Goal: Task Accomplishment & Management: Use online tool/utility

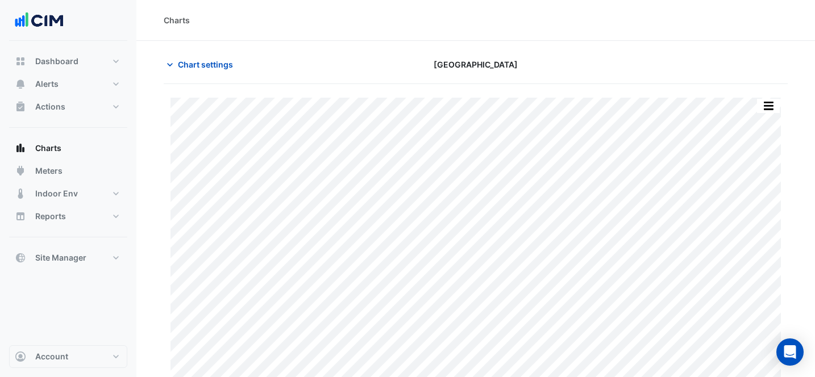
click at [175, 62] on icon "button" at bounding box center [169, 64] width 11 height 11
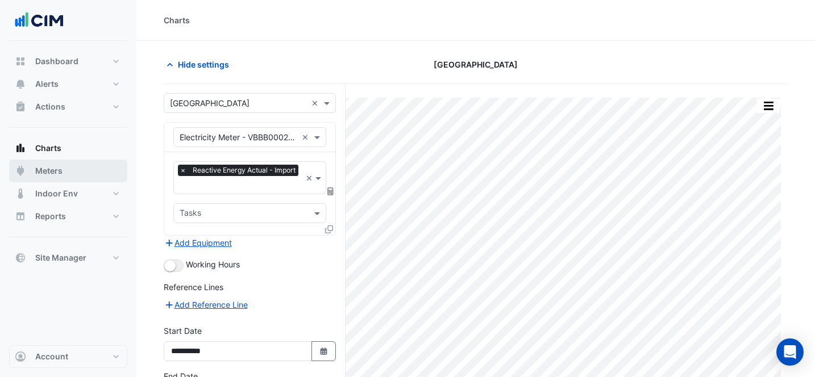
click at [60, 164] on button "Meters" at bounding box center [68, 171] width 118 height 23
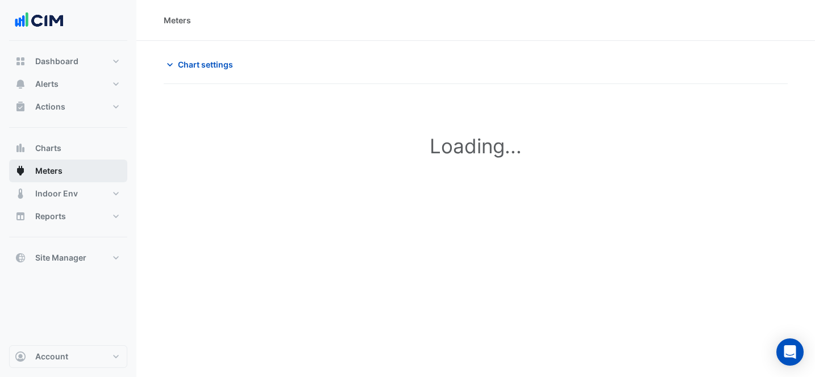
type input "**********"
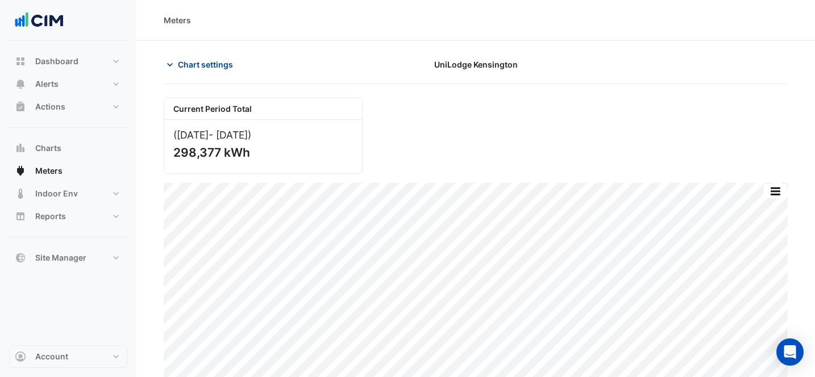
click at [205, 56] on button "Chart settings" at bounding box center [202, 65] width 77 height 20
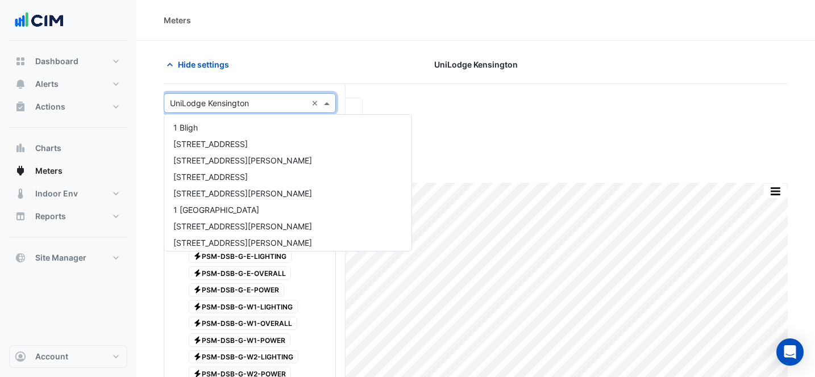
click at [215, 106] on input "text" at bounding box center [238, 104] width 137 height 12
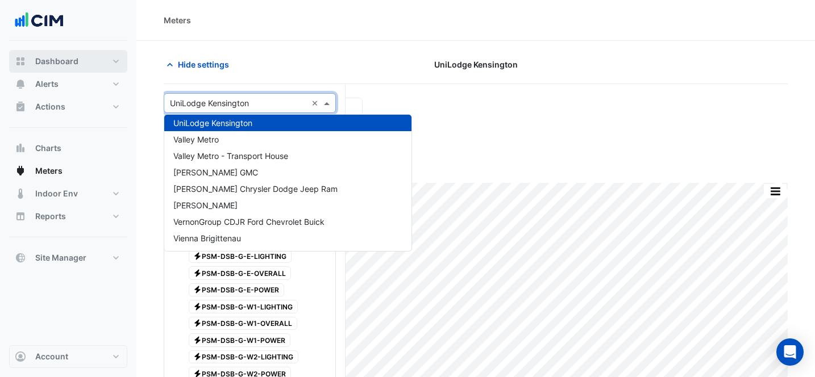
type input "*"
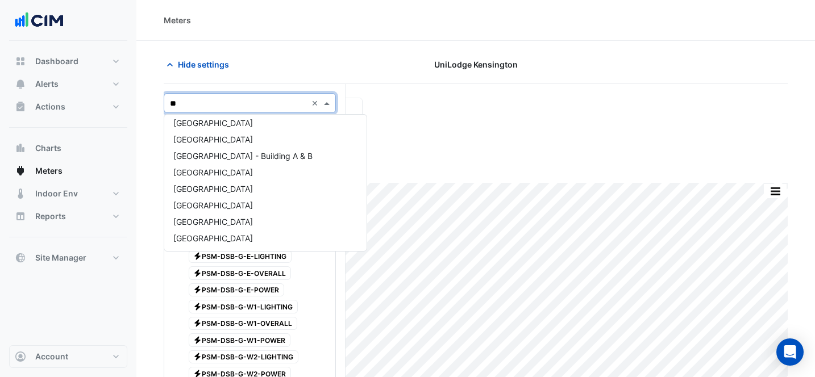
type input "***"
click at [218, 165] on div "[GEOGRAPHIC_DATA] - Building A & B" at bounding box center [249, 172] width 171 height 16
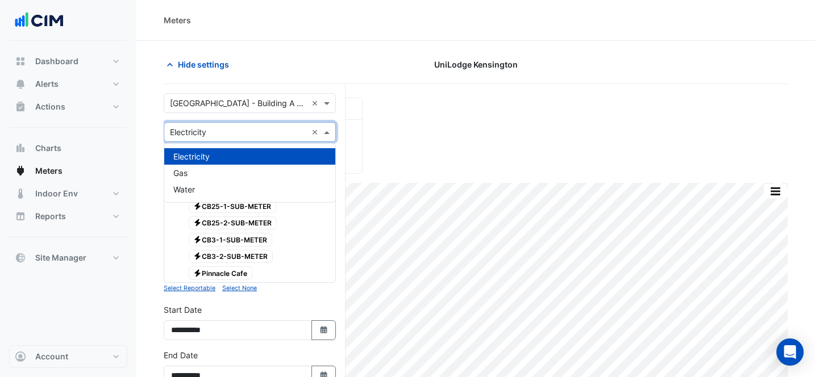
click at [233, 134] on input "text" at bounding box center [238, 133] width 137 height 12
click at [228, 170] on div "Gas" at bounding box center [249, 173] width 171 height 16
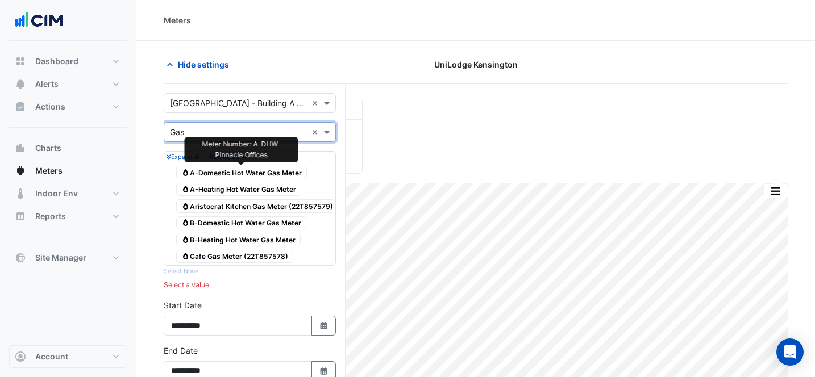
click at [289, 172] on span "Gas A-Domestic Hot Water Gas Meter" at bounding box center [241, 173] width 131 height 14
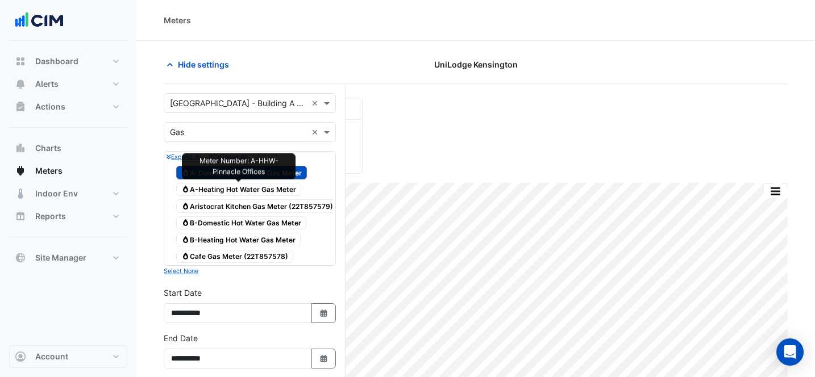
click at [260, 189] on span "Gas A-Heating Hot Water Gas Meter" at bounding box center [238, 190] width 125 height 14
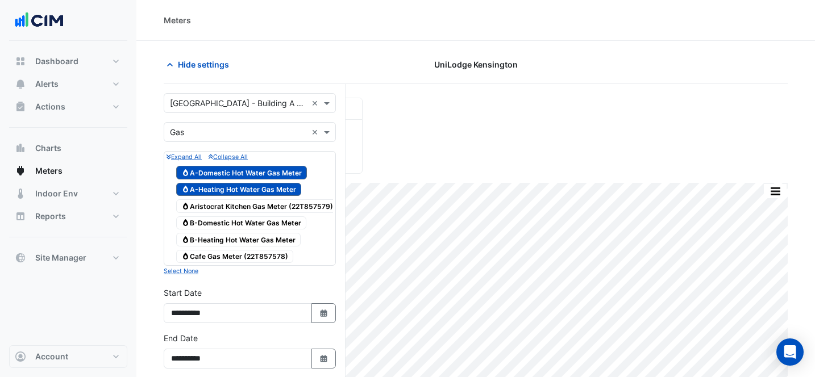
click at [287, 205] on span "Gas Aristocrat Kitchen Gas Meter (22T857579)" at bounding box center [257, 207] width 162 height 14
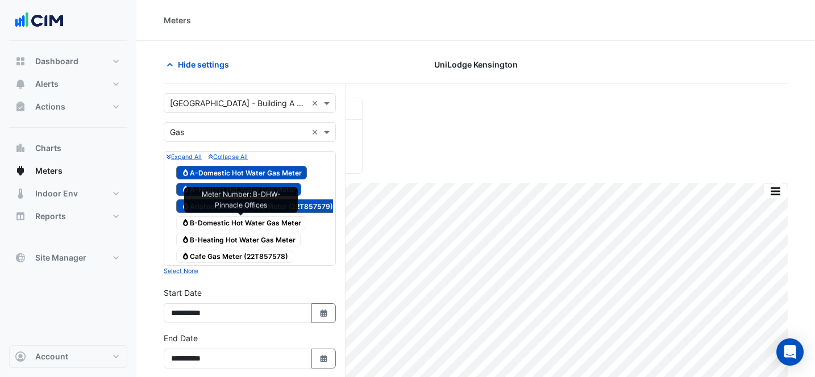
click at [279, 217] on span "Gas B-Domestic Hot Water Gas Meter" at bounding box center [241, 224] width 130 height 14
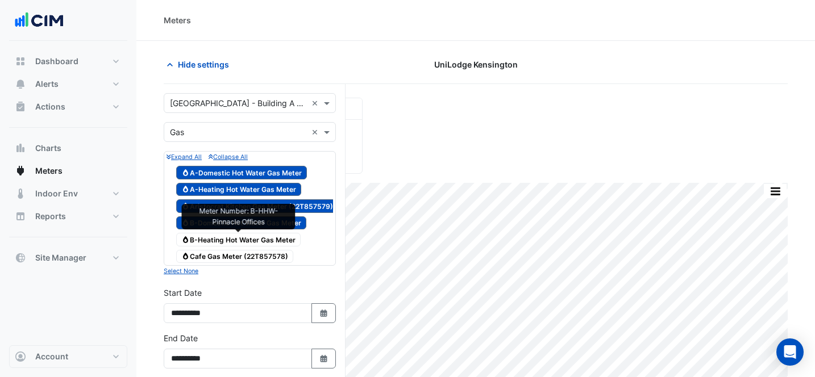
click at [274, 238] on span "Gas B-Heating Hot Water Gas Meter" at bounding box center [238, 240] width 124 height 14
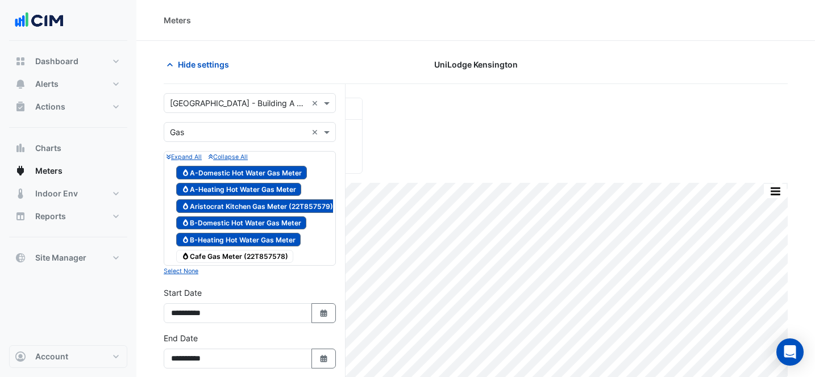
click at [255, 251] on span "Gas Cafe Gas Meter (22T857578)" at bounding box center [234, 257] width 117 height 14
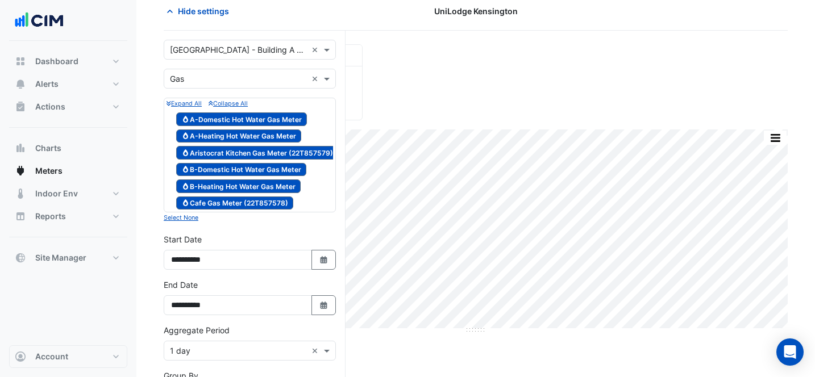
scroll to position [59, 0]
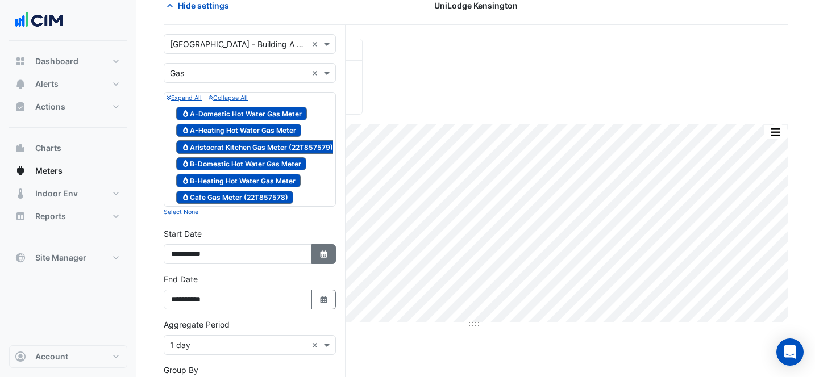
click at [325, 251] on icon "button" at bounding box center [323, 254] width 7 height 7
select select "*"
select select "****"
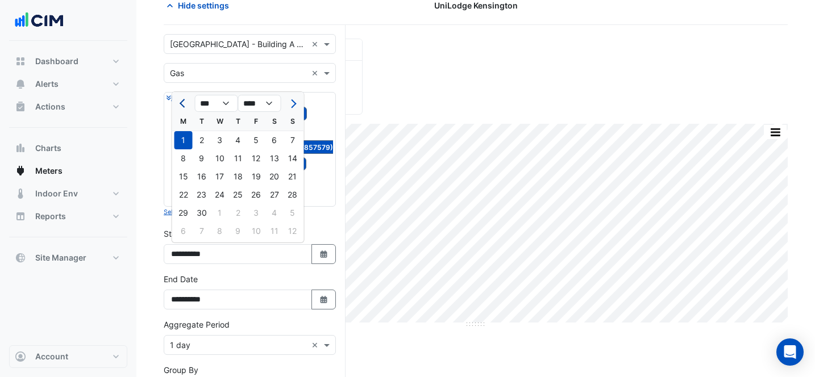
click at [183, 103] on span "Previous month" at bounding box center [184, 103] width 9 height 9
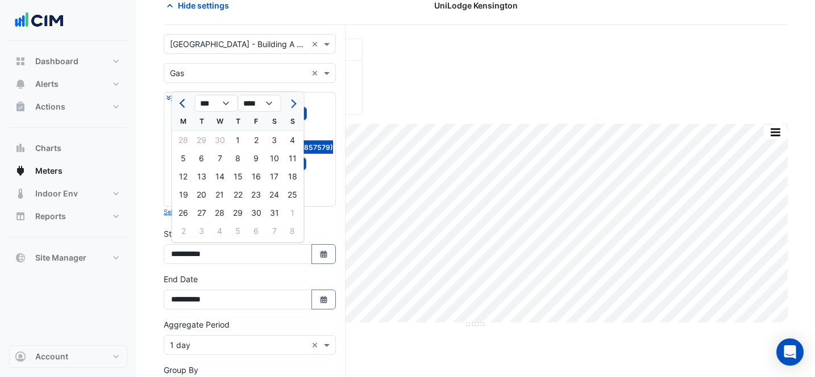
select select "*"
click at [200, 134] on div "1" at bounding box center [202, 140] width 18 height 18
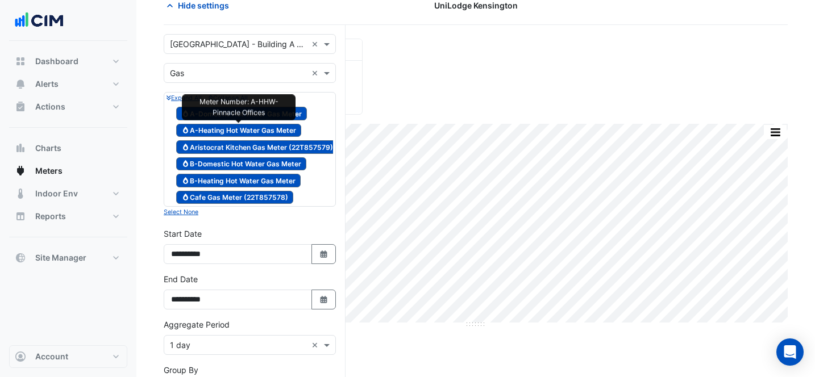
type input "**********"
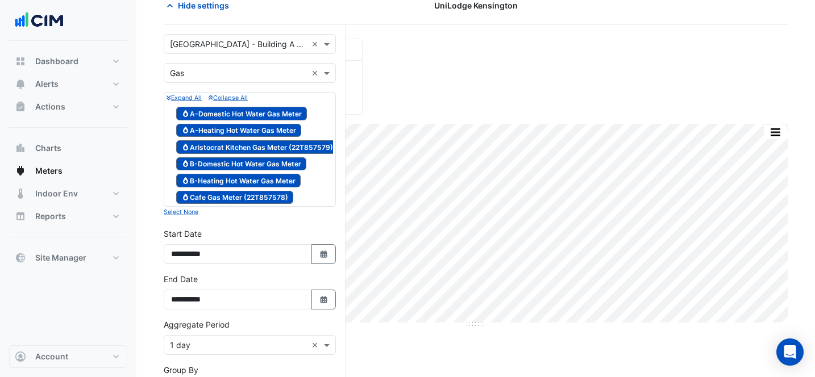
click at [294, 280] on div "**********" at bounding box center [250, 291] width 172 height 36
click at [319, 297] on icon "Select Date" at bounding box center [324, 300] width 10 height 8
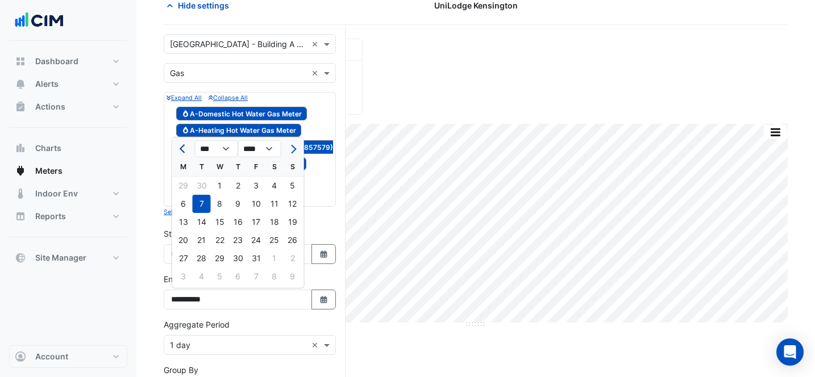
click at [180, 144] on button "Previous month" at bounding box center [184, 149] width 14 height 18
select select "*"
click at [200, 260] on div "30" at bounding box center [202, 259] width 18 height 18
type input "**********"
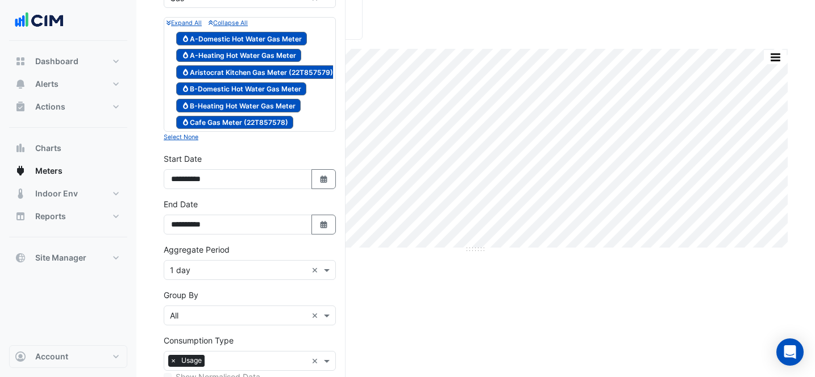
scroll to position [135, 0]
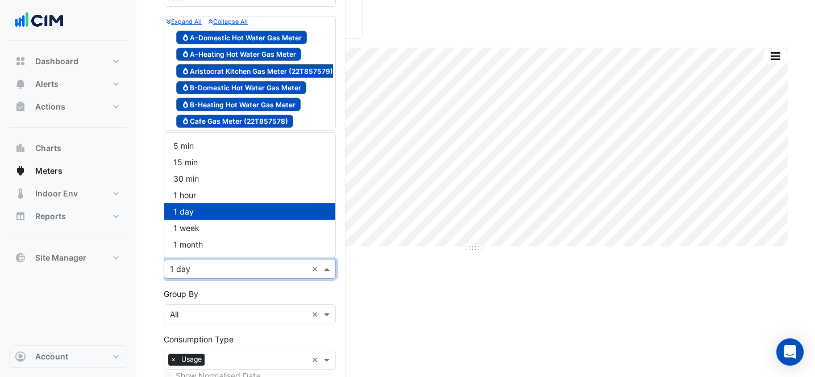
click at [226, 268] on input "text" at bounding box center [238, 270] width 137 height 12
click at [230, 243] on div "1 month" at bounding box center [249, 244] width 171 height 16
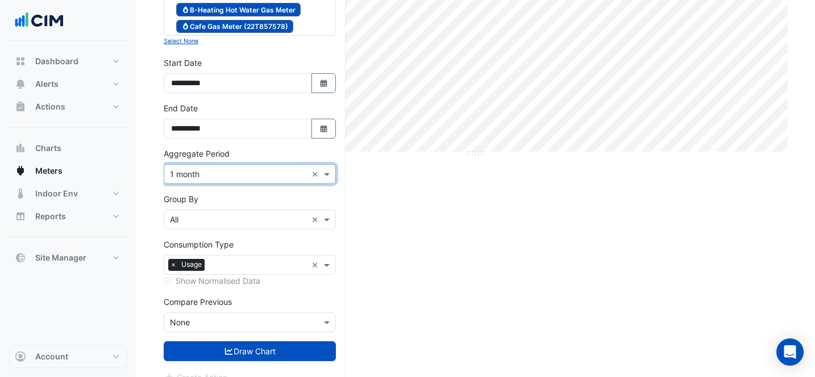
scroll to position [246, 0]
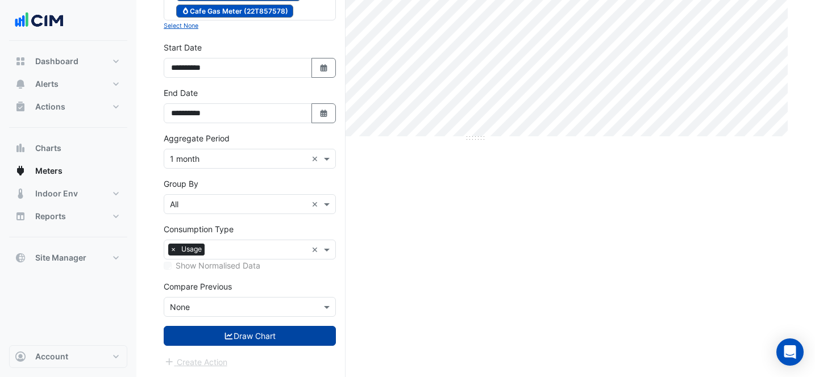
click at [255, 330] on button "Draw Chart" at bounding box center [250, 336] width 172 height 20
